Goal: Find specific page/section: Find specific page/section

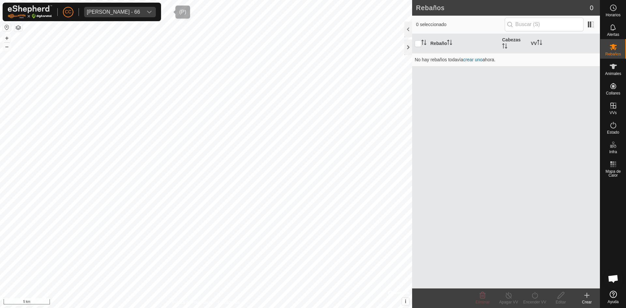
click at [139, 7] on span "[PERSON_NAME] - 66" at bounding box center [113, 12] width 59 height 10
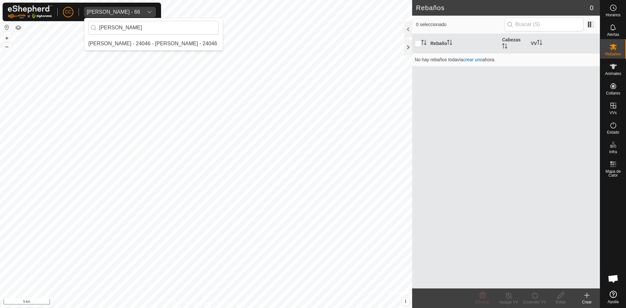
type input "[PERSON_NAME]"
click at [162, 42] on li "[PERSON_NAME] - 24046 - [PERSON_NAME] - 24046" at bounding box center [153, 43] width 138 height 13
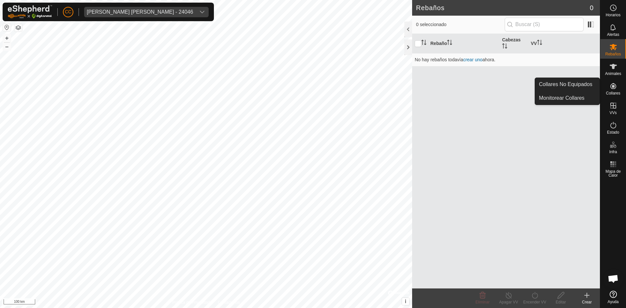
click at [614, 84] on icon at bounding box center [614, 86] width 6 height 6
click at [579, 95] on link "Monitorear Collares" at bounding box center [567, 98] width 65 height 13
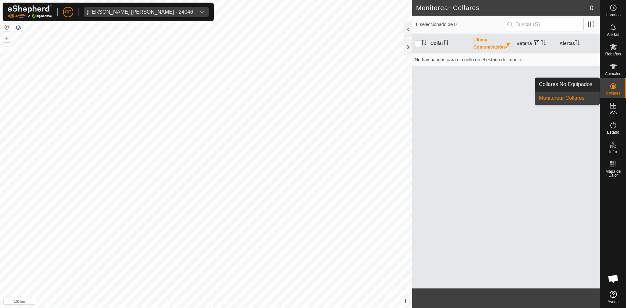
click at [613, 86] on icon at bounding box center [614, 86] width 6 height 6
click at [576, 80] on link "Collares No Equipados" at bounding box center [567, 84] width 65 height 13
